Goal: Task Accomplishment & Management: Manage account settings

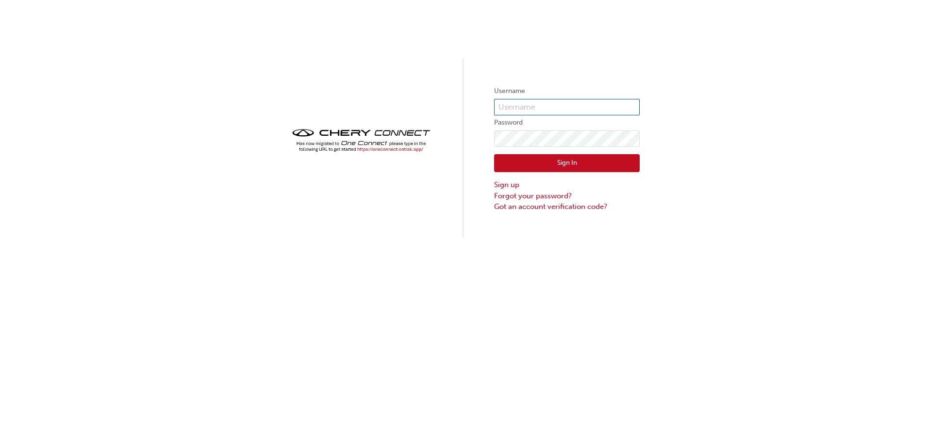
type input "CHAU0584"
drag, startPoint x: 378, startPoint y: 151, endPoint x: 431, endPoint y: 103, distance: 71.1
click at [423, 89] on div "Username CHAU0584 Password Sign In Sign up Forgot your password? Got an account…" at bounding box center [464, 119] width 928 height 238
drag, startPoint x: 558, startPoint y: 104, endPoint x: 434, endPoint y: 109, distance: 124.3
click at [434, 109] on div "Username CHAU0584 Password Sign In Sign up Forgot your password? Got an account…" at bounding box center [464, 119] width 928 height 238
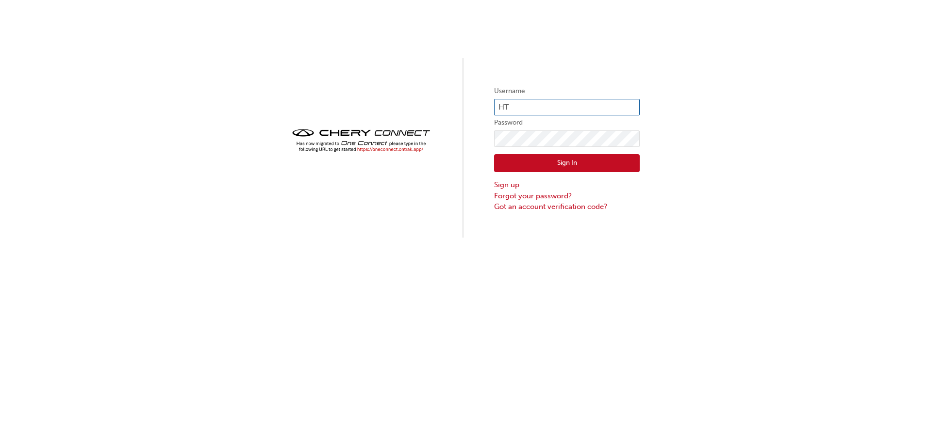
type input "H"
drag, startPoint x: 615, startPoint y: 104, endPoint x: 469, endPoint y: 98, distance: 145.7
click at [469, 98] on div "Username http://oneconnect.ontrak.app/ Password Sign In Sign up Forgot your pas…" at bounding box center [464, 119] width 928 height 238
type input "http://oneconnect.ontrak.app/"
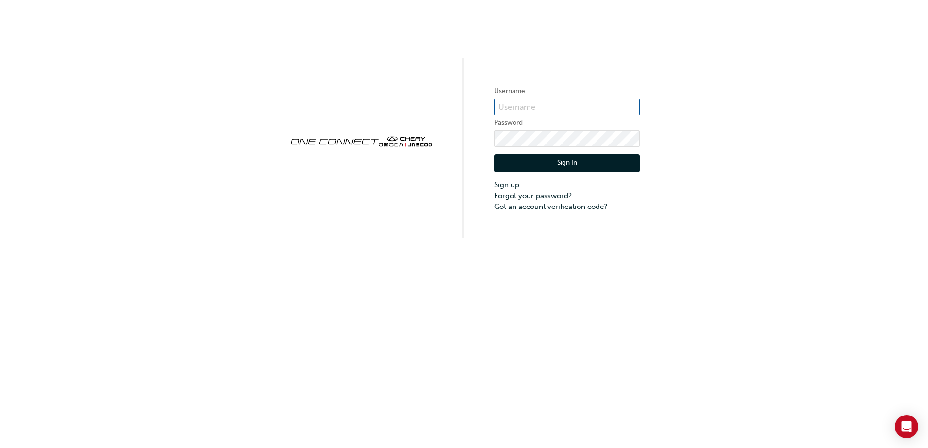
type input "CHAU0584"
click at [566, 162] on button "Sign In" at bounding box center [567, 163] width 146 height 18
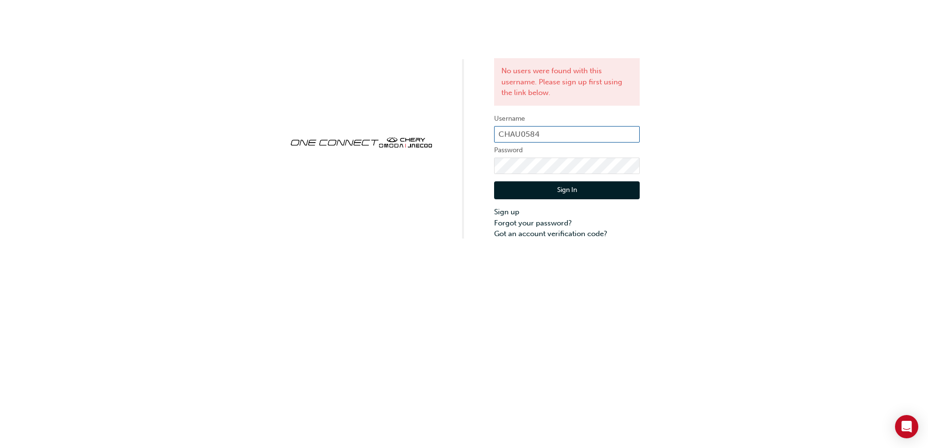
click at [550, 130] on input "CHAU0584" at bounding box center [567, 134] width 146 height 16
click at [883, 105] on div "No users were found with this username. Please sign up first using the link bel…" at bounding box center [464, 120] width 928 height 240
click at [549, 226] on link "Forgot your password?" at bounding box center [567, 223] width 146 height 11
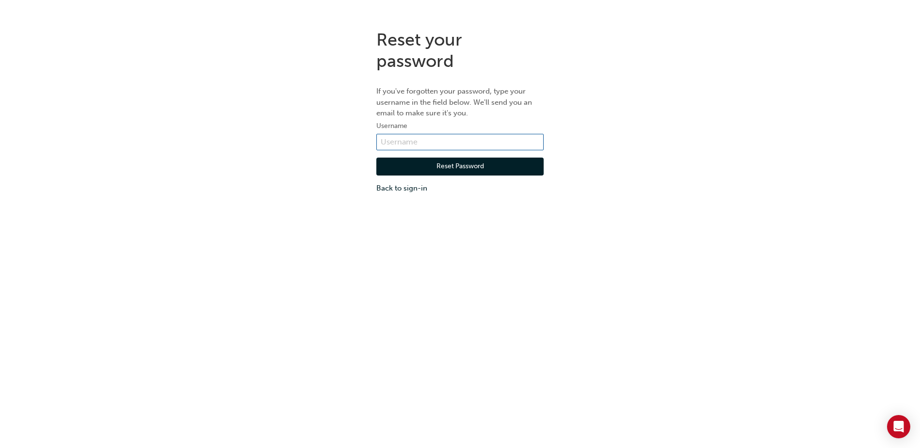
click at [466, 137] on input "text" at bounding box center [459, 142] width 167 height 16
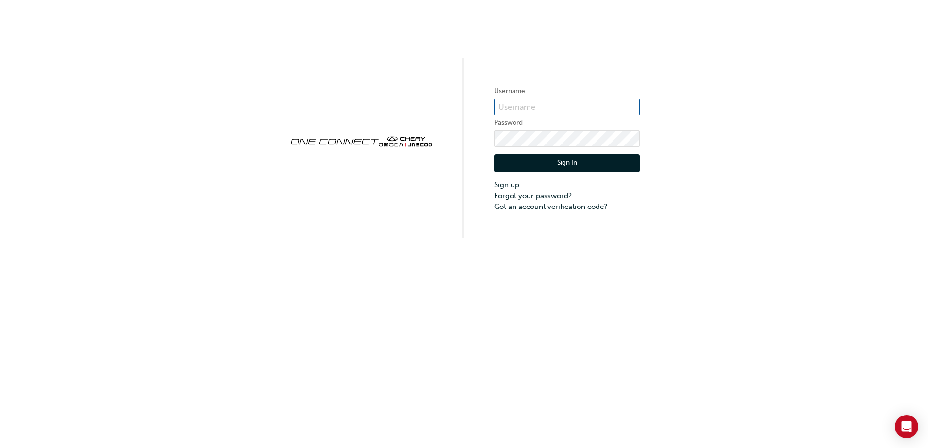
type input "CHAU0584"
click at [538, 102] on input "CHAU0584" at bounding box center [567, 107] width 146 height 16
drag, startPoint x: 552, startPoint y: 108, endPoint x: 452, endPoint y: 104, distance: 100.5
click at [452, 104] on div "Username CHAU0584 Password Sign In Sign up Forgot your password? Got an account…" at bounding box center [464, 119] width 928 height 238
click at [619, 237] on div "Username CHAU0584 Password Sign In Sign up Forgot your password? Got an account…" at bounding box center [464, 119] width 928 height 238
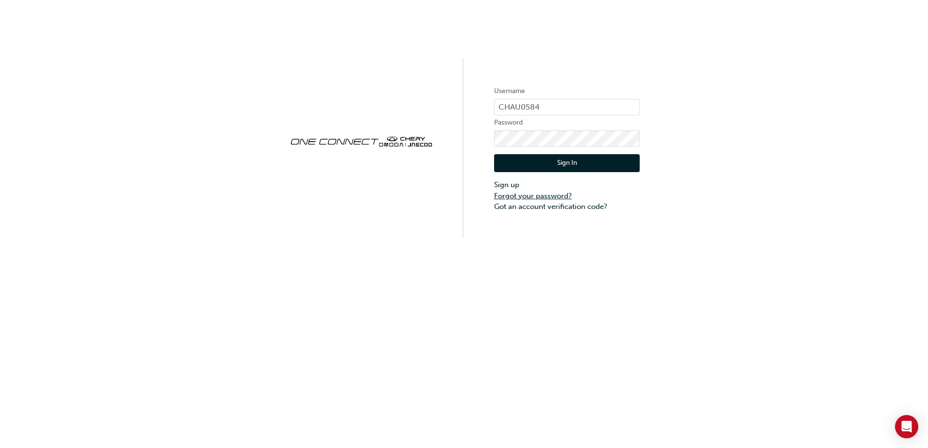
click at [531, 194] on link "Forgot your password?" at bounding box center [567, 196] width 146 height 11
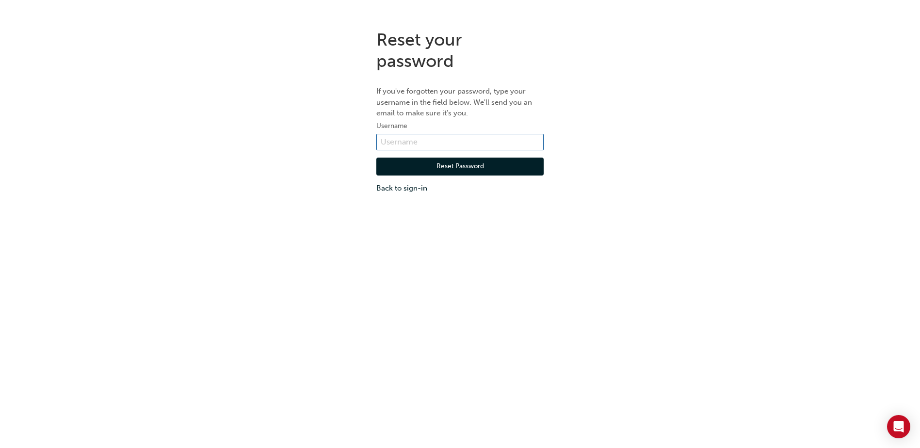
click at [407, 141] on input "text" at bounding box center [459, 142] width 167 height 16
paste input "CHAU0584"
type input "CHAU0584"
click at [439, 165] on button "Reset Password" at bounding box center [459, 167] width 167 height 18
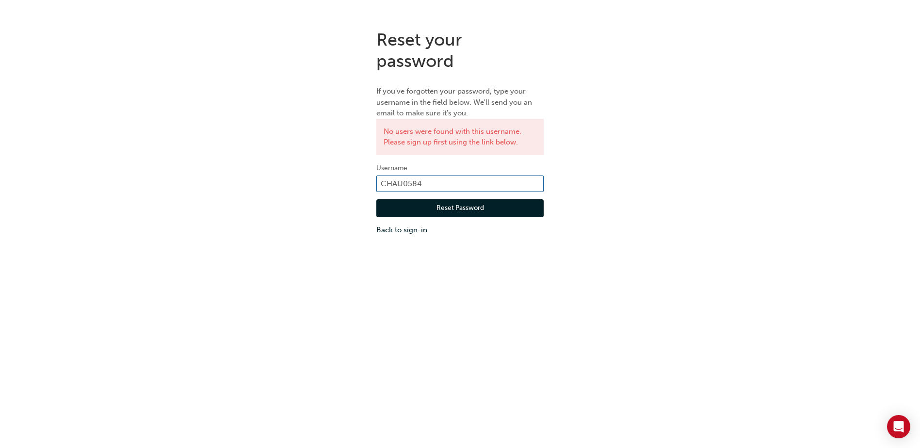
drag, startPoint x: 439, startPoint y: 180, endPoint x: 306, endPoint y: 188, distance: 133.2
click at [341, 185] on div "Reset your password If you've forgotten your password, type your username in th…" at bounding box center [460, 132] width 920 height 221
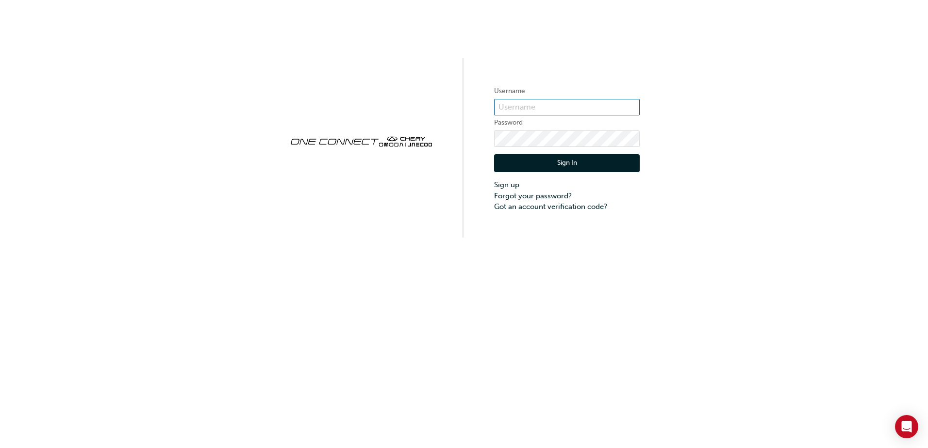
type input "CHAU0584"
